Goal: Entertainment & Leisure: Consume media (video, audio)

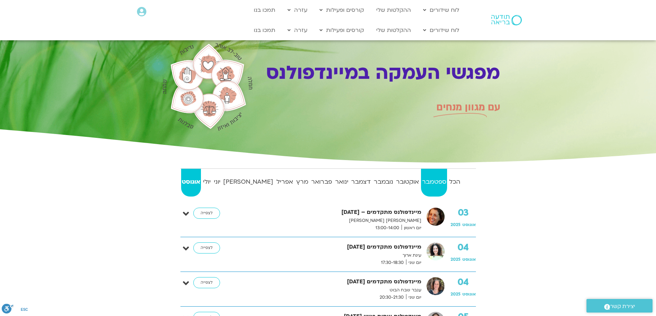
click at [432, 182] on strong "ספטמבר" at bounding box center [434, 182] width 26 height 10
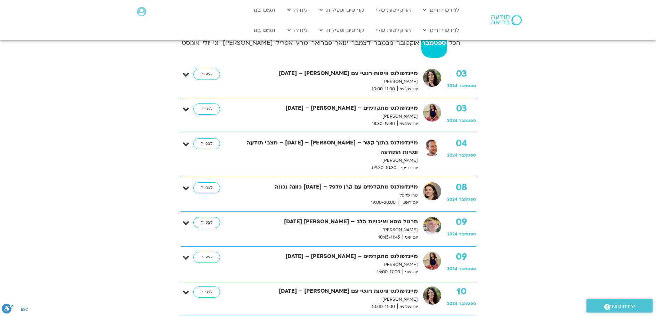
scroll to position [104, 0]
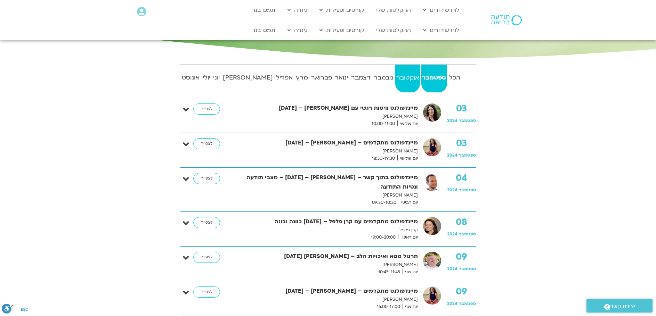
click at [395, 76] on strong "אוקטובר" at bounding box center [407, 78] width 25 height 10
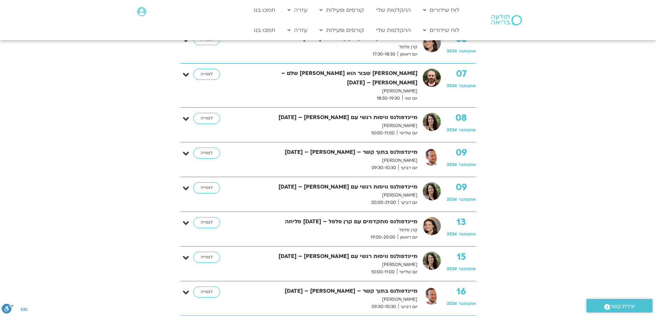
scroll to position [69, 0]
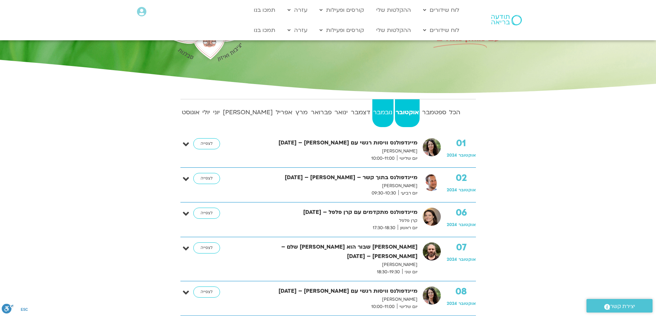
click at [372, 110] on strong "נובמבר" at bounding box center [382, 112] width 21 height 10
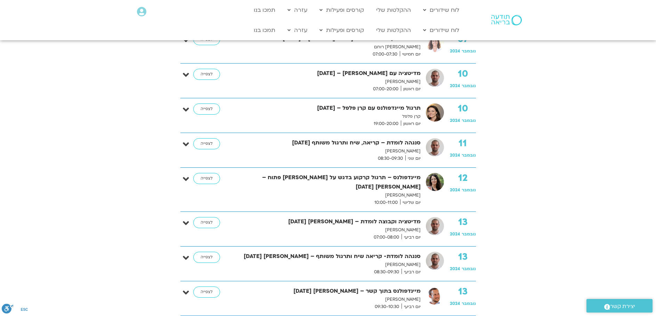
scroll to position [35, 0]
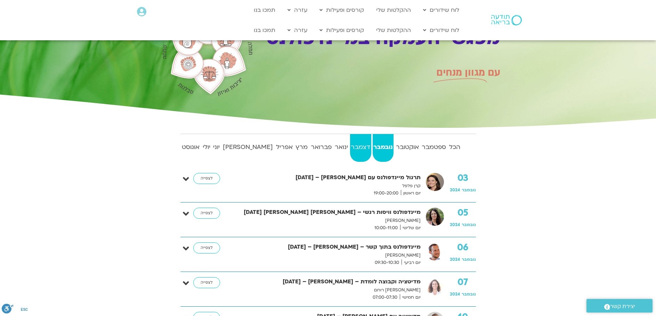
click at [350, 148] on strong "דצמבר" at bounding box center [360, 147] width 21 height 10
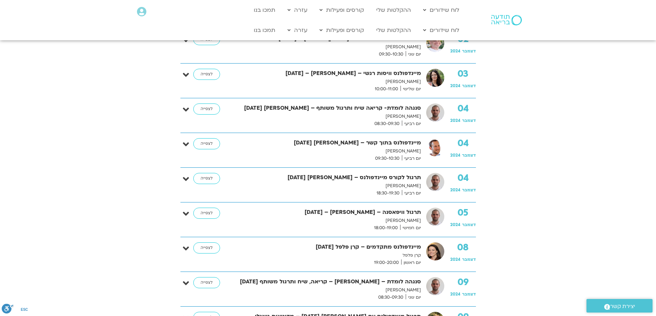
scroll to position [0, 0]
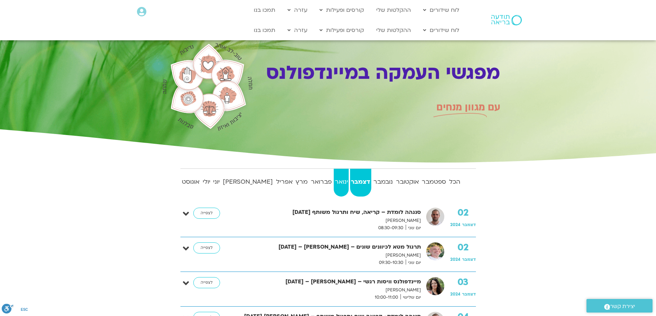
click at [334, 178] on strong "ינואר" at bounding box center [341, 182] width 15 height 10
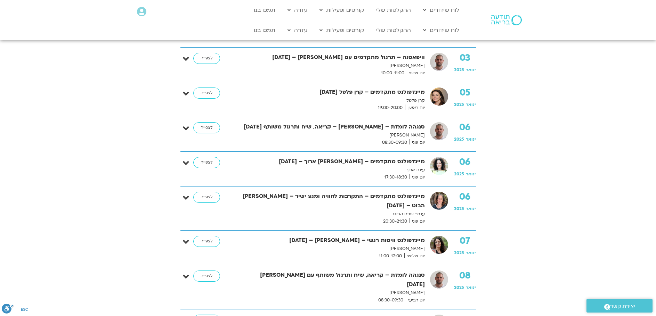
scroll to position [104, 0]
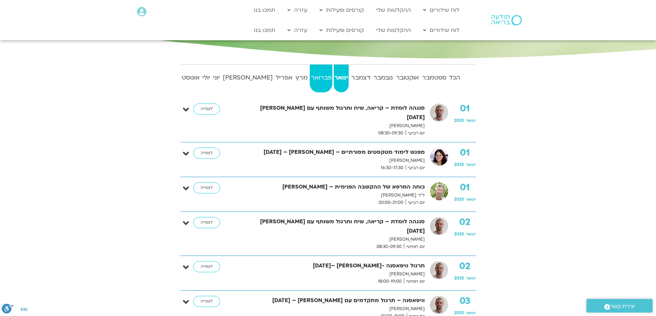
click at [310, 77] on strong "פברואר" at bounding box center [321, 78] width 23 height 10
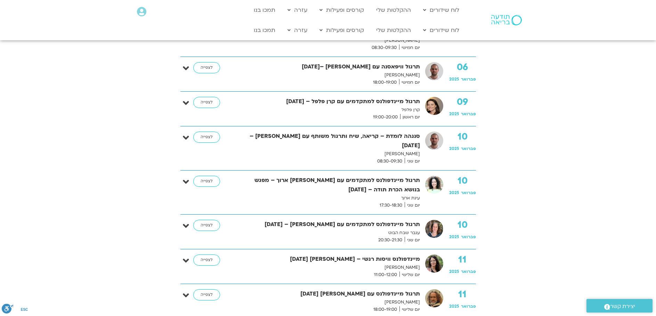
scroll to position [382, 0]
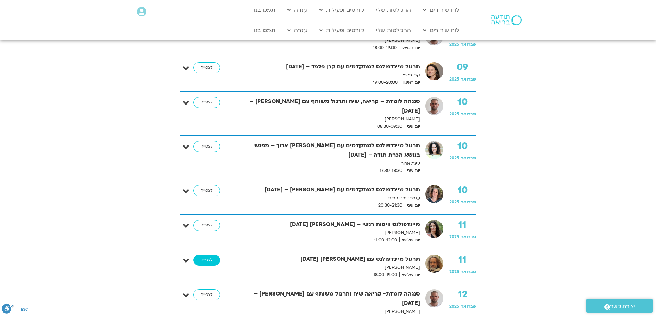
click at [207, 255] on link "לצפייה" at bounding box center [206, 260] width 27 height 11
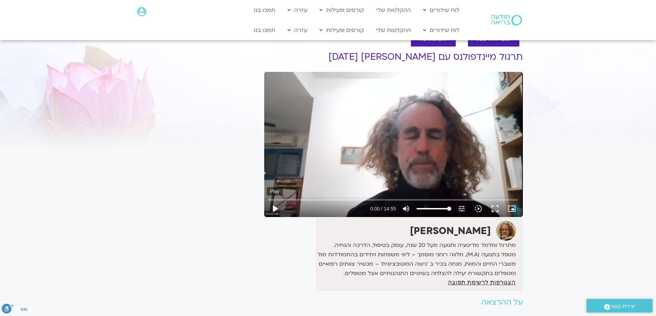
click at [274, 204] on button "play_arrow" at bounding box center [274, 208] width 17 height 17
click at [325, 199] on input "Seek" at bounding box center [393, 200] width 249 height 4
type input "203.416083"
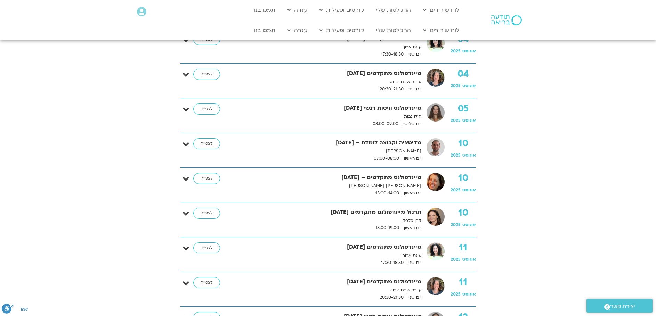
scroll to position [69, 0]
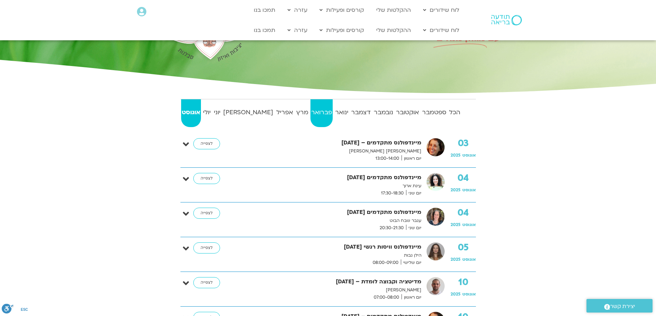
click at [310, 109] on strong "פברואר" at bounding box center [321, 112] width 23 height 10
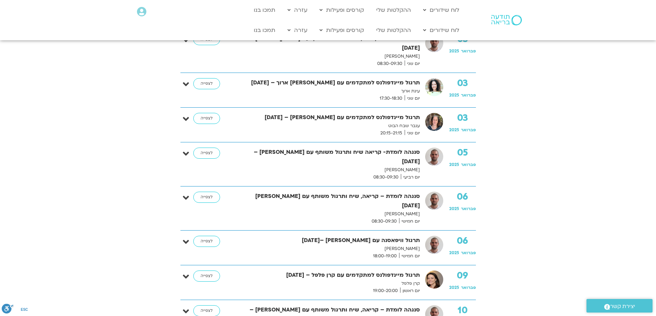
scroll to position [0, 0]
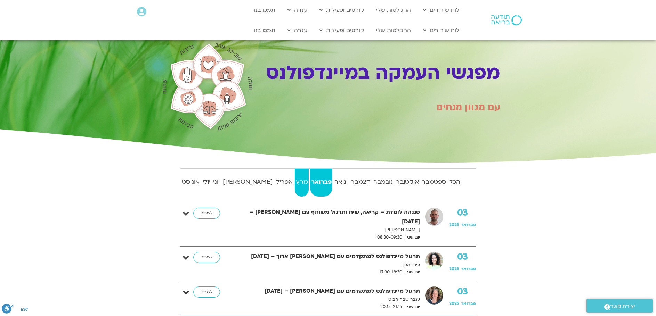
click at [295, 178] on strong "מרץ" at bounding box center [302, 182] width 14 height 10
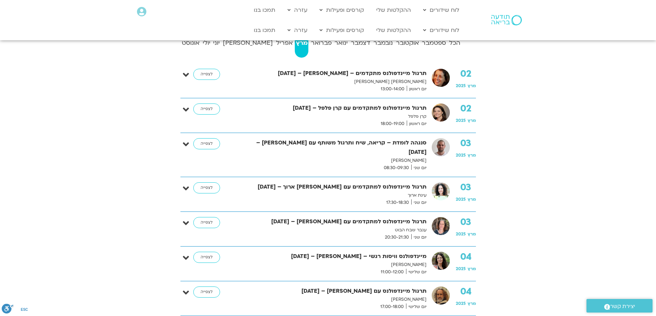
scroll to position [174, 0]
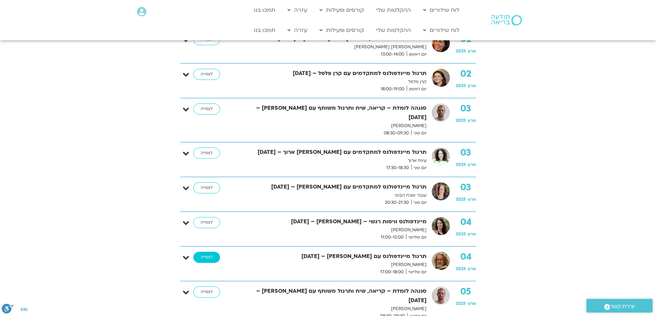
click at [200, 252] on link "לצפייה" at bounding box center [206, 257] width 27 height 11
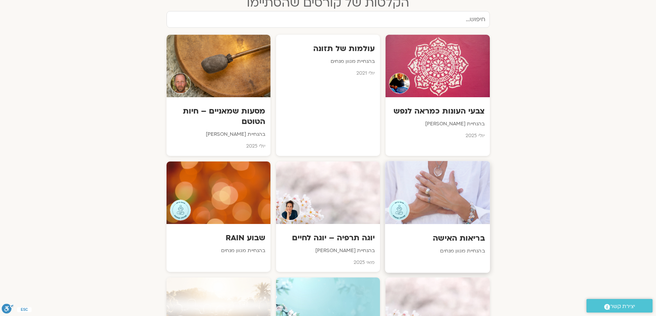
click at [440, 167] on div at bounding box center [437, 192] width 105 height 63
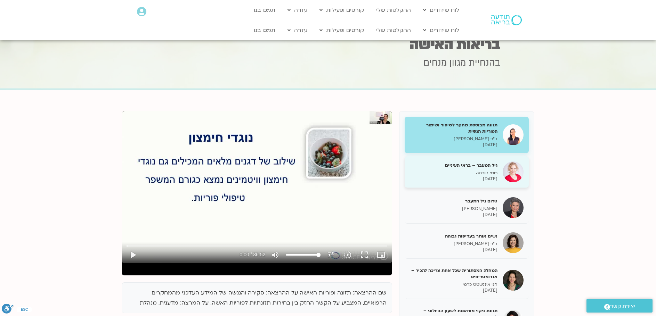
click at [466, 165] on h5 "גיל המעבר – בראי העיניים" at bounding box center [454, 165] width 88 height 6
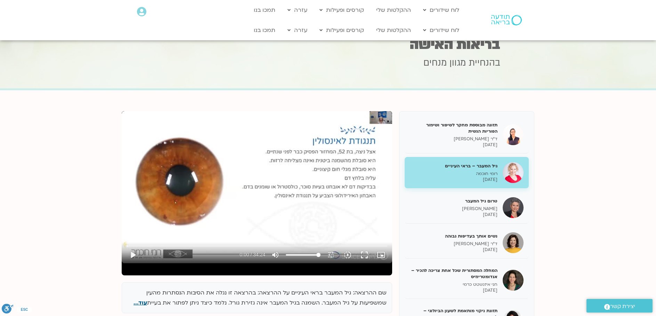
click at [147, 303] on span "עוד..." at bounding box center [140, 303] width 14 height 8
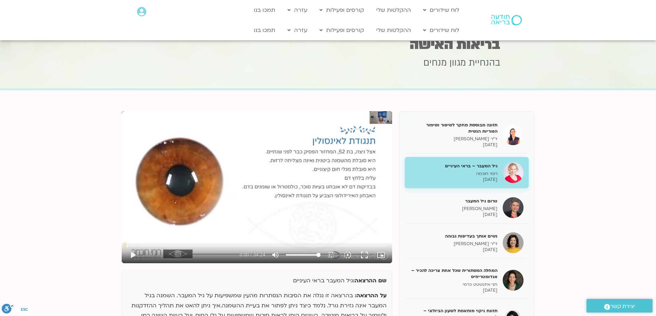
scroll to position [69, 0]
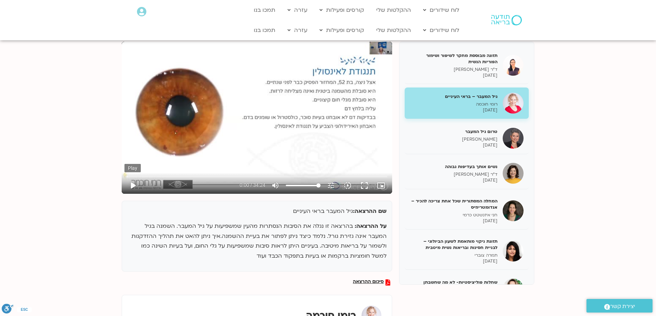
click at [135, 182] on button "play_arrow" at bounding box center [132, 185] width 17 height 17
click at [132, 184] on button "pause" at bounding box center [132, 185] width 17 height 17
click at [134, 181] on button "play_arrow" at bounding box center [132, 185] width 17 height 17
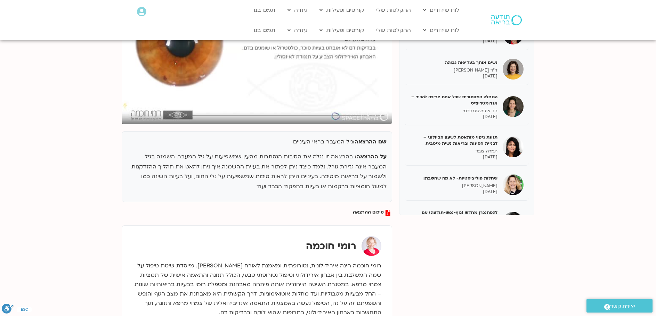
scroll to position [35, 0]
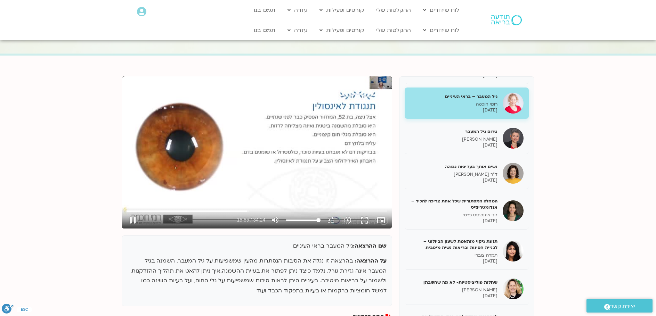
type input "956.125471"
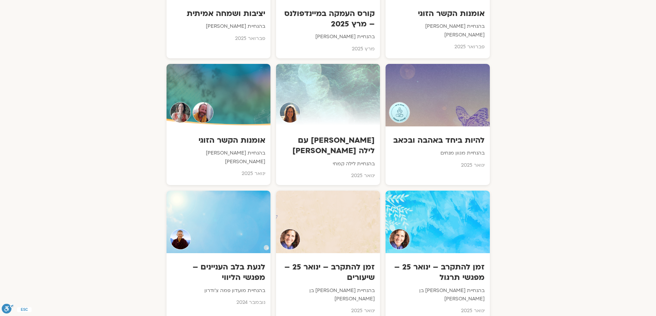
scroll to position [839, 0]
